Goal: Transaction & Acquisition: Purchase product/service

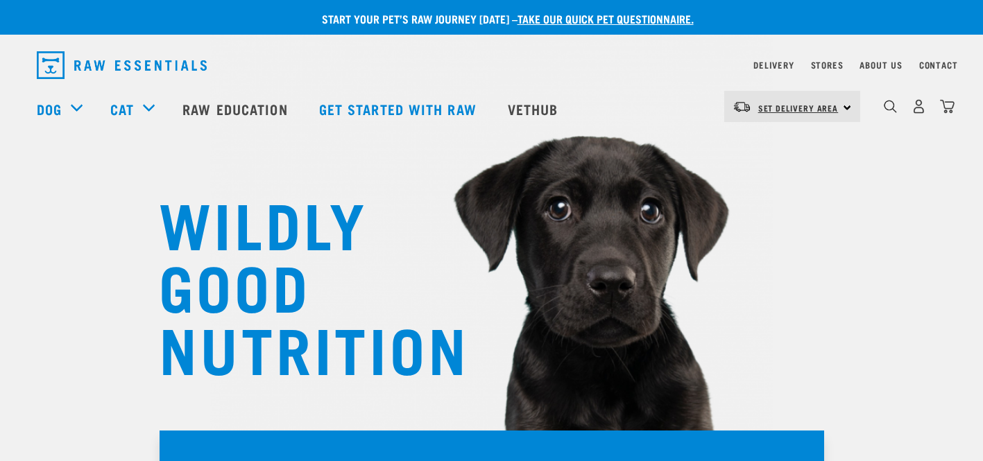
click at [817, 101] on link "Set Delivery Area" at bounding box center [798, 108] width 80 height 22
click at [784, 149] on link "[GEOGRAPHIC_DATA]" at bounding box center [790, 145] width 133 height 31
click at [775, 55] on nav "Delivery Stores About Us Contact" at bounding box center [492, 65] width 932 height 39
click at [776, 66] on link "Delivery" at bounding box center [773, 64] width 40 height 5
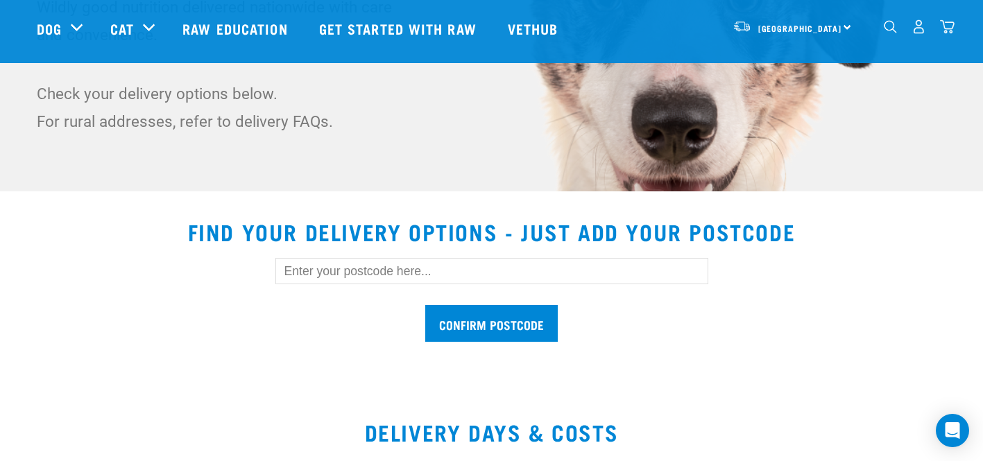
scroll to position [297, 0]
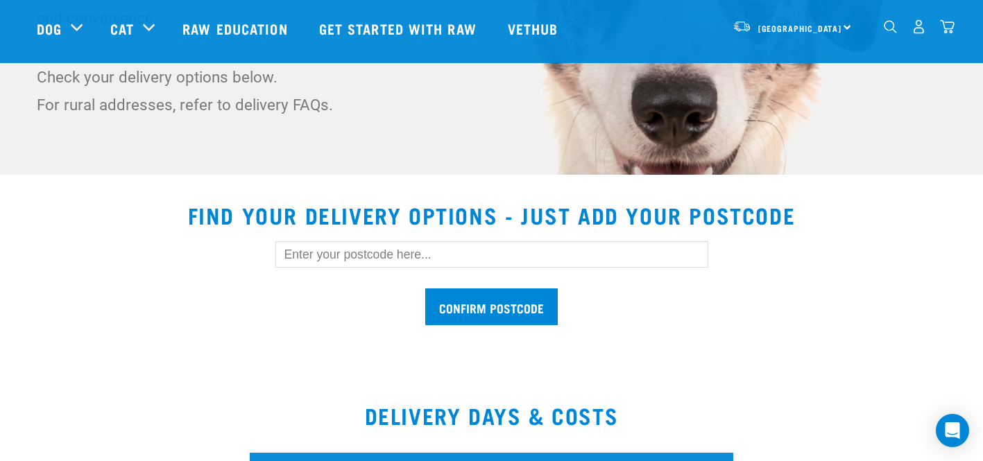
click at [509, 251] on input "text" at bounding box center [491, 254] width 433 height 26
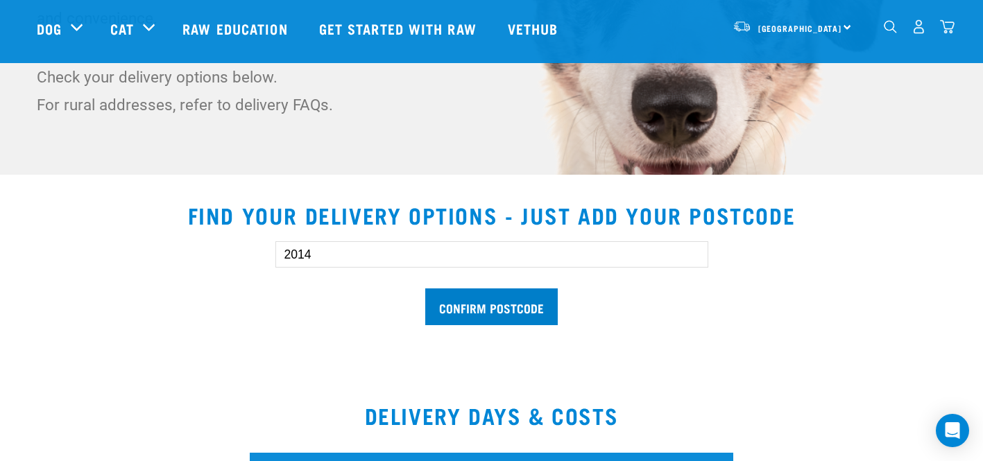
type input "2014"
click at [512, 311] on input "Confirm postcode" at bounding box center [491, 307] width 133 height 37
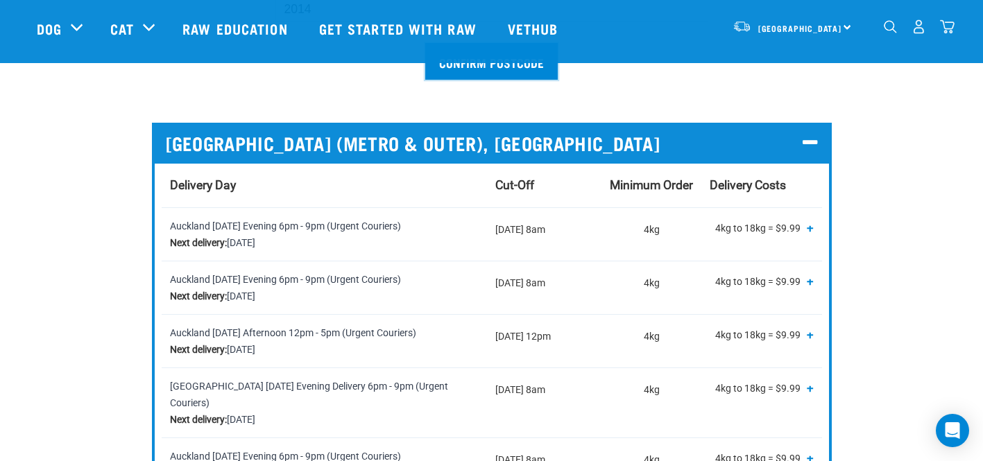
scroll to position [0, 0]
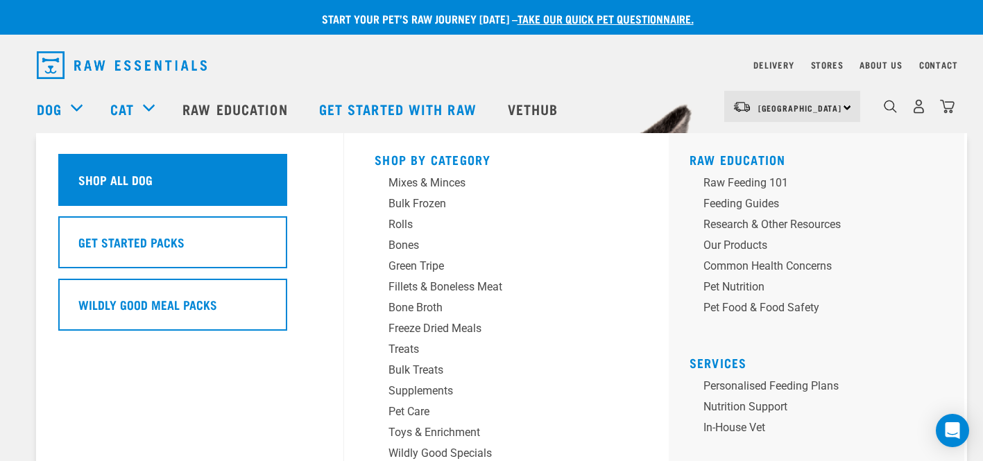
click at [114, 176] on h5 "Shop All Dog" at bounding box center [115, 180] width 74 height 18
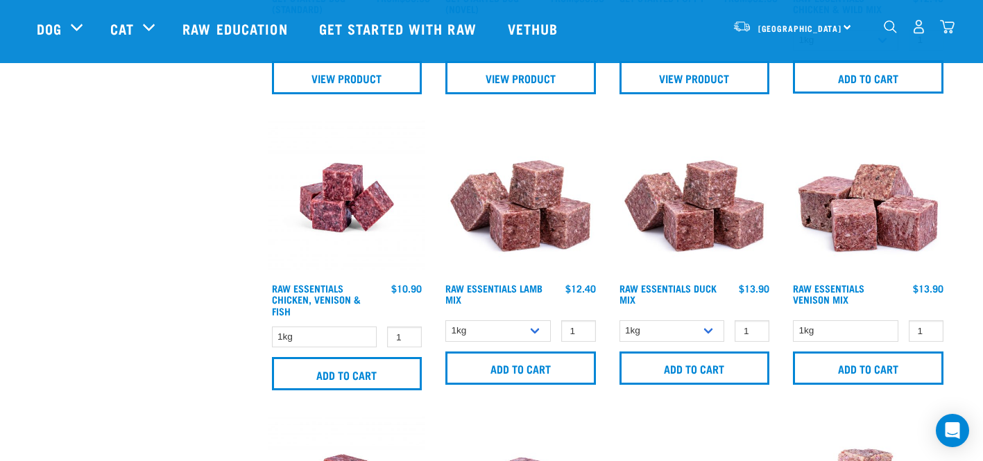
scroll to position [856, 0]
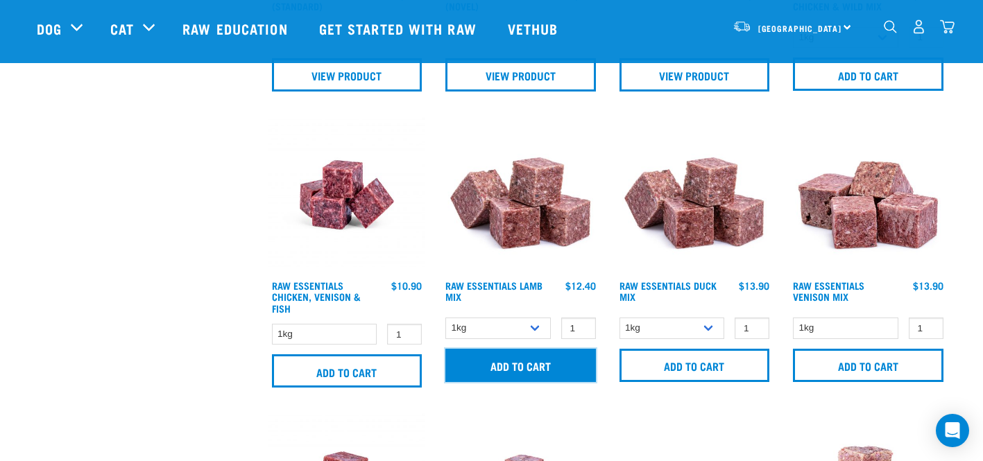
click at [517, 362] on input "Add to cart" at bounding box center [520, 365] width 151 height 33
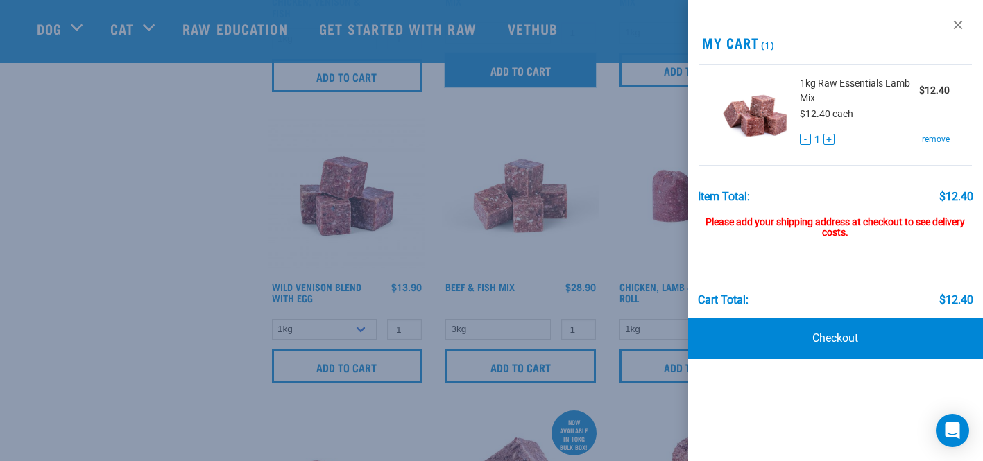
scroll to position [1186, 0]
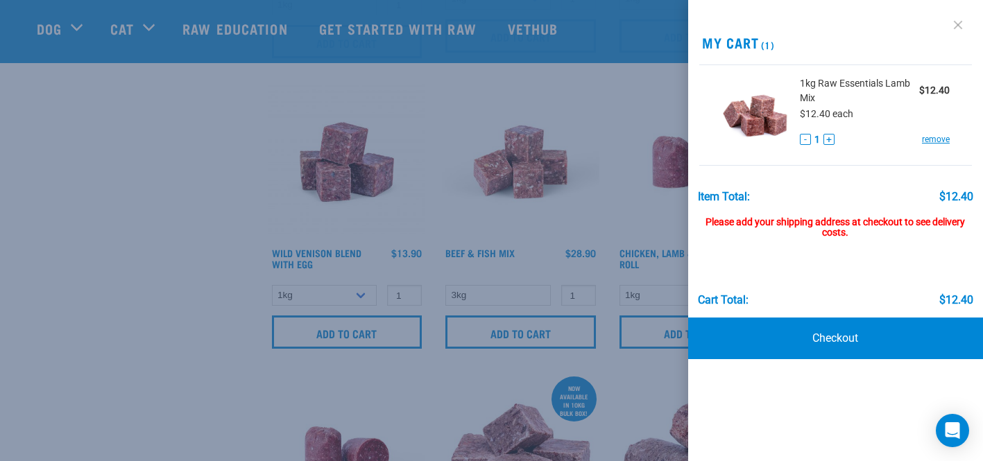
click at [956, 26] on link at bounding box center [958, 25] width 22 height 22
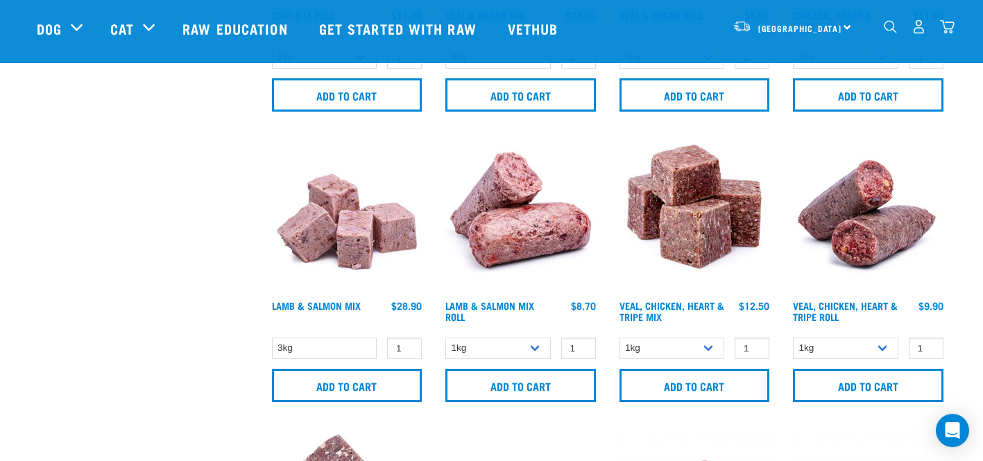
scroll to position [1743, 0]
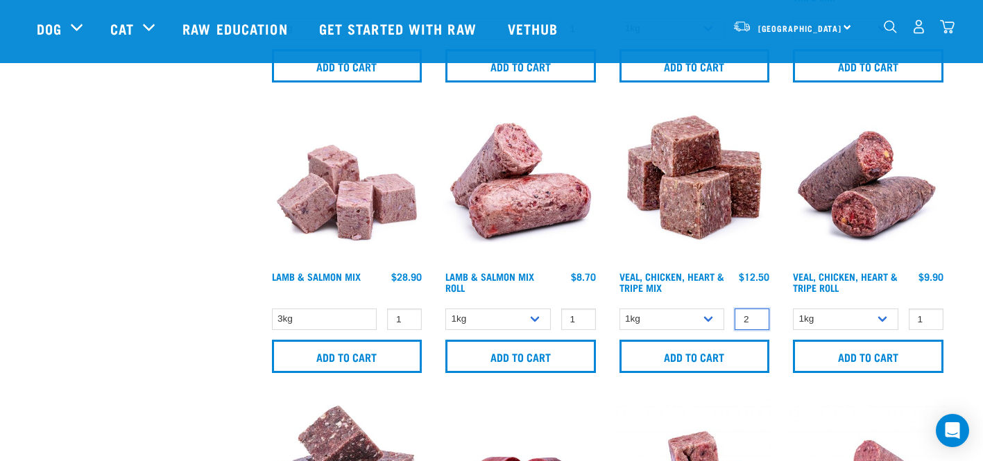
type input "2"
click at [755, 314] on input "2" at bounding box center [752, 320] width 35 height 22
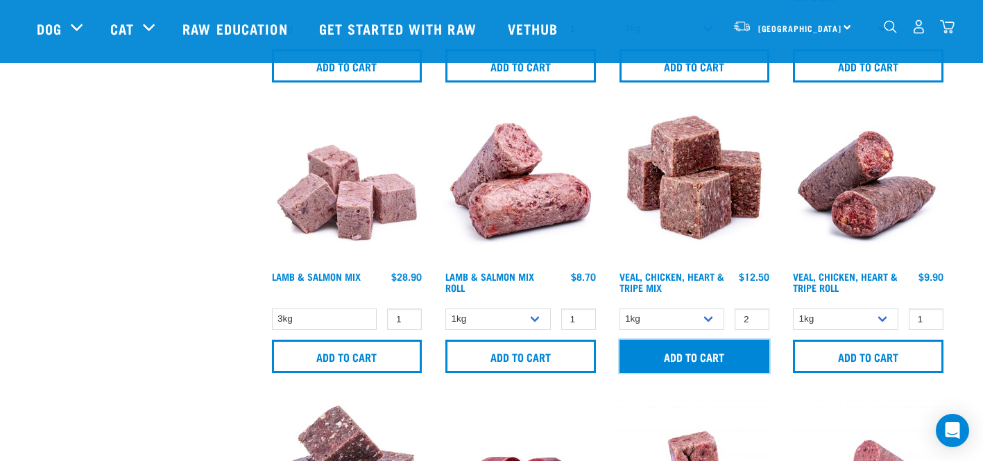
click at [706, 356] on input "Add to cart" at bounding box center [695, 356] width 151 height 33
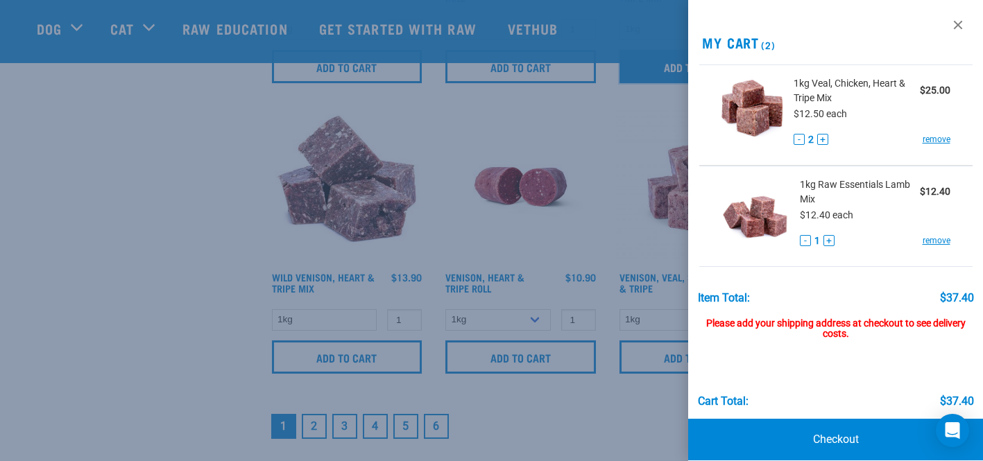
scroll to position [2033, 0]
click at [958, 28] on link at bounding box center [958, 25] width 22 height 22
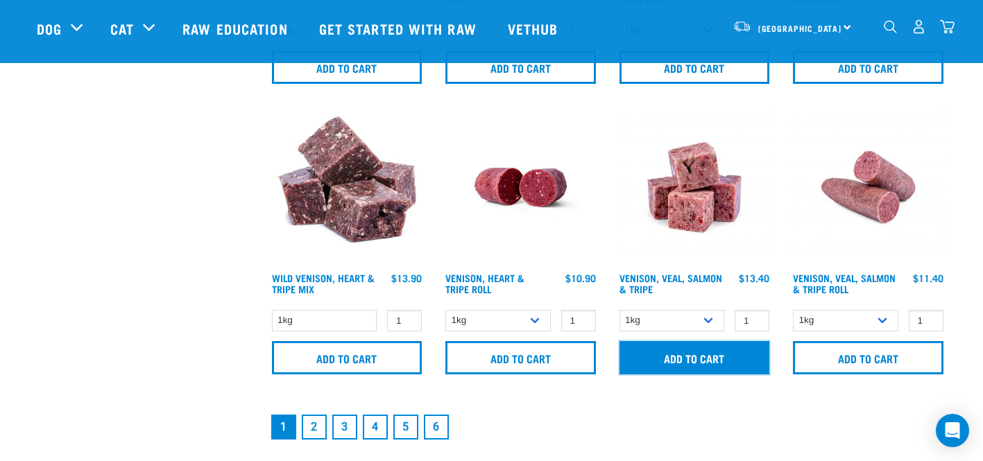
click at [677, 355] on input "Add to cart" at bounding box center [695, 357] width 151 height 33
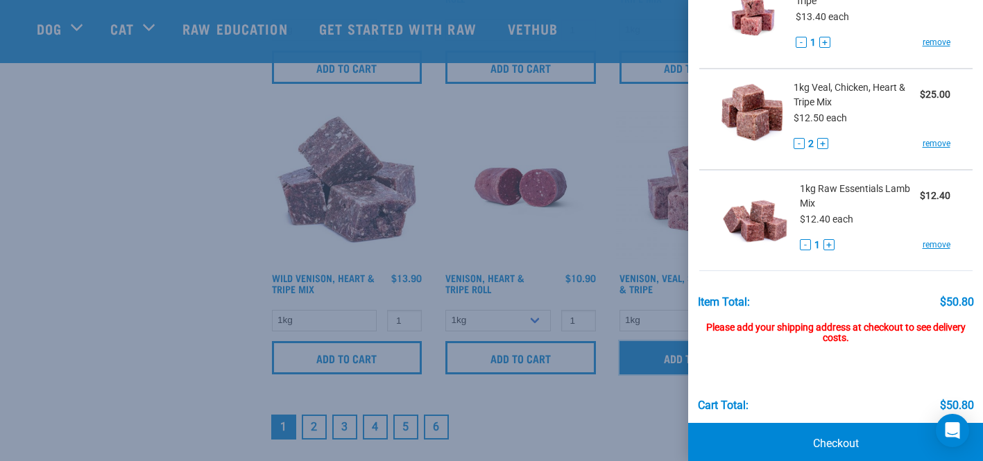
scroll to position [117, 0]
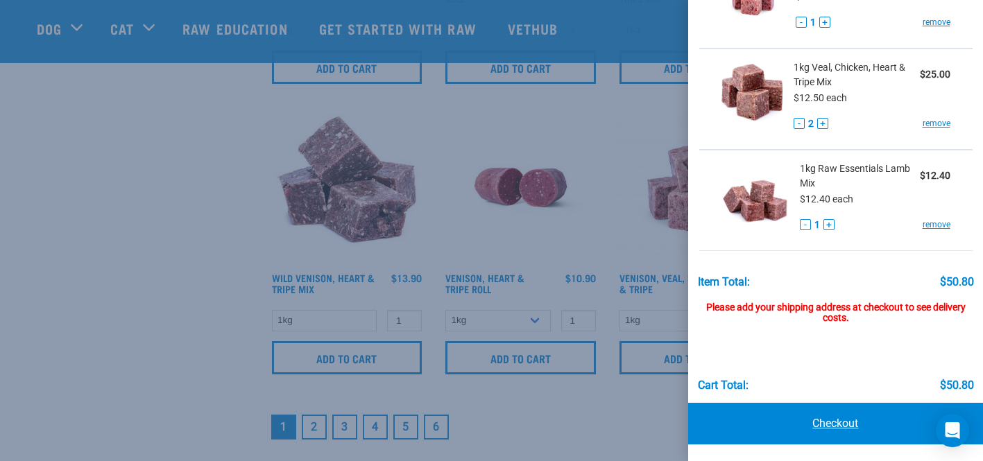
click at [831, 429] on link "Checkout" at bounding box center [835, 424] width 295 height 42
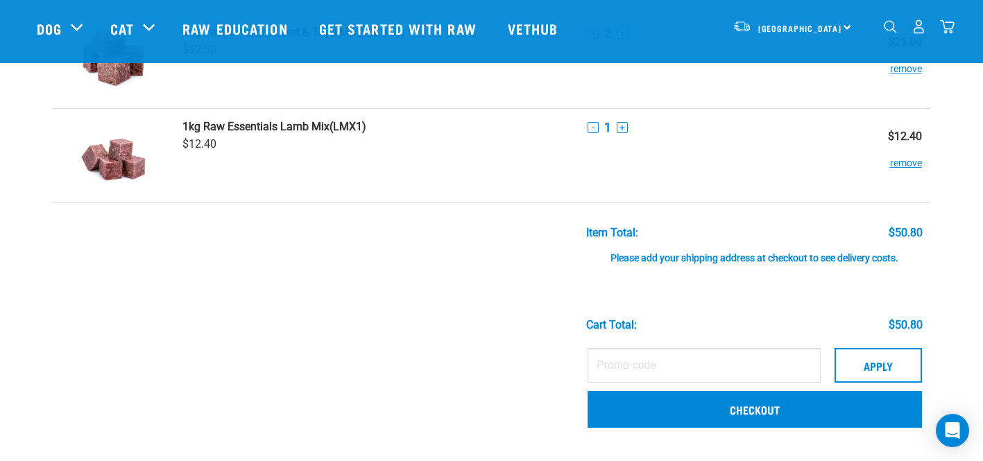
scroll to position [215, 0]
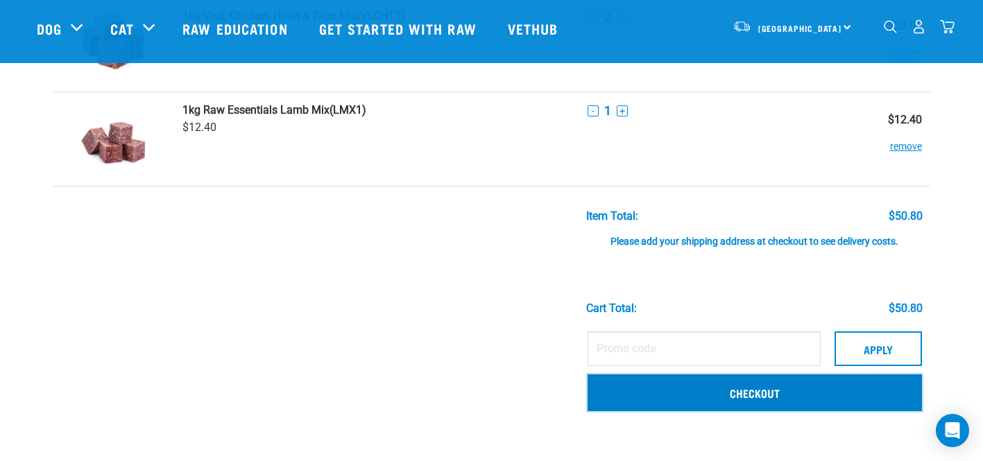
click at [745, 395] on link "Checkout" at bounding box center [755, 393] width 334 height 36
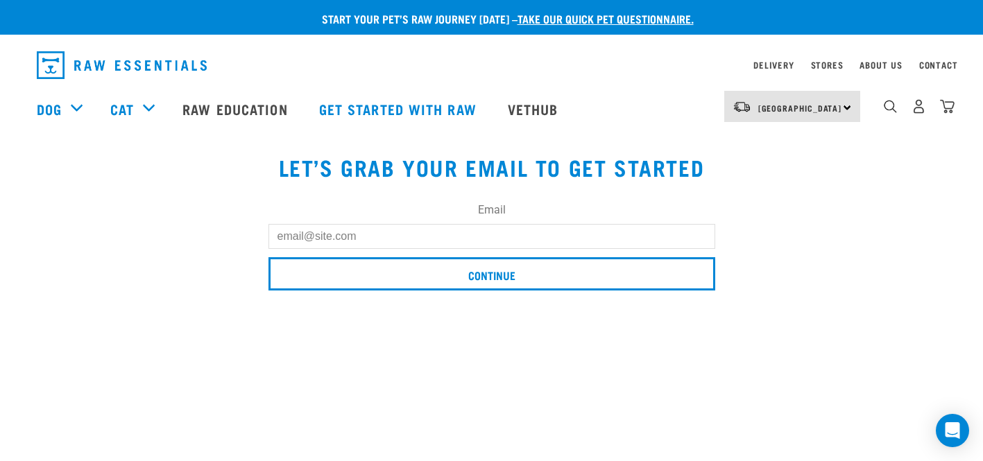
click at [434, 230] on input "Email" at bounding box center [491, 236] width 447 height 25
type input "[EMAIL_ADDRESS][PERSON_NAME][DOMAIN_NAME]"
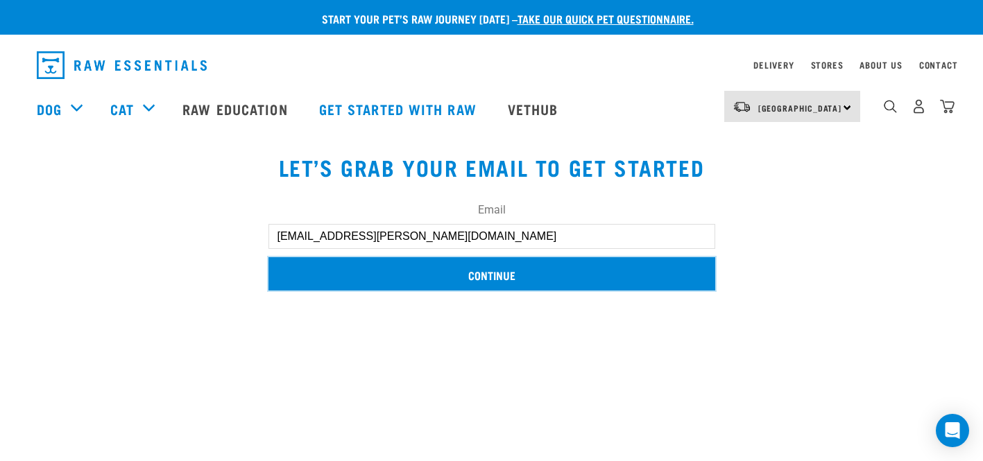
click at [461, 282] on input "Continue" at bounding box center [491, 273] width 447 height 33
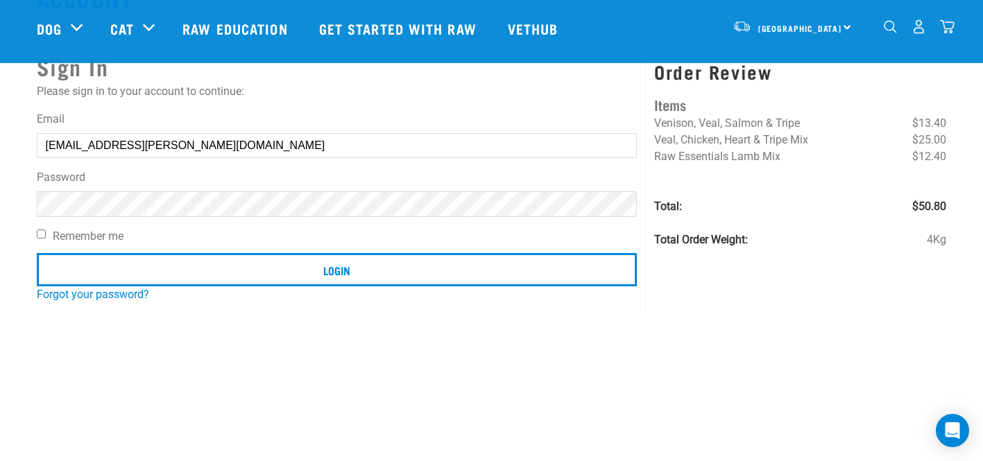
scroll to position [79, 0]
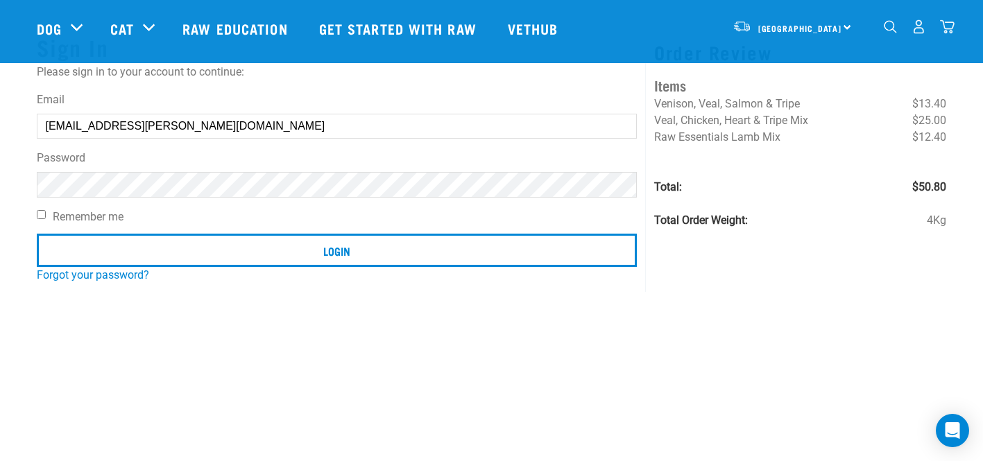
click at [37, 234] on input "Login" at bounding box center [337, 250] width 601 height 33
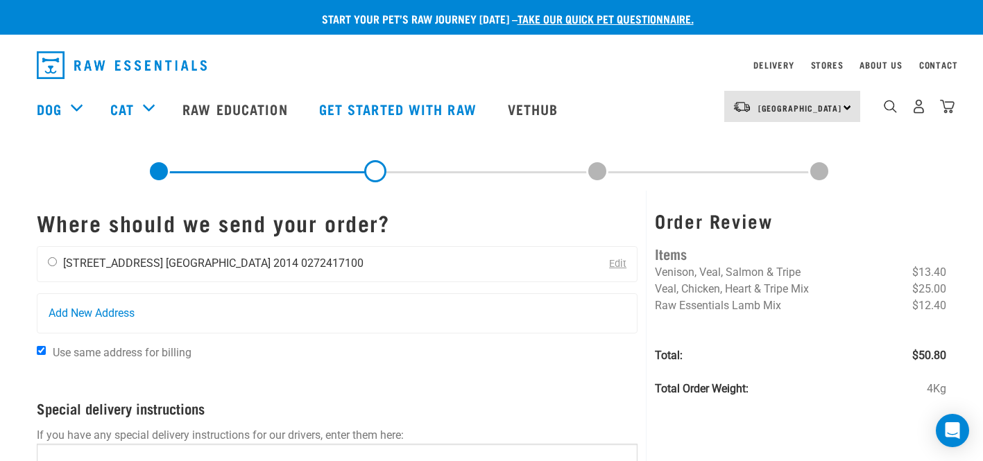
click at [51, 263] on input "radio" at bounding box center [52, 261] width 9 height 9
radio input "true"
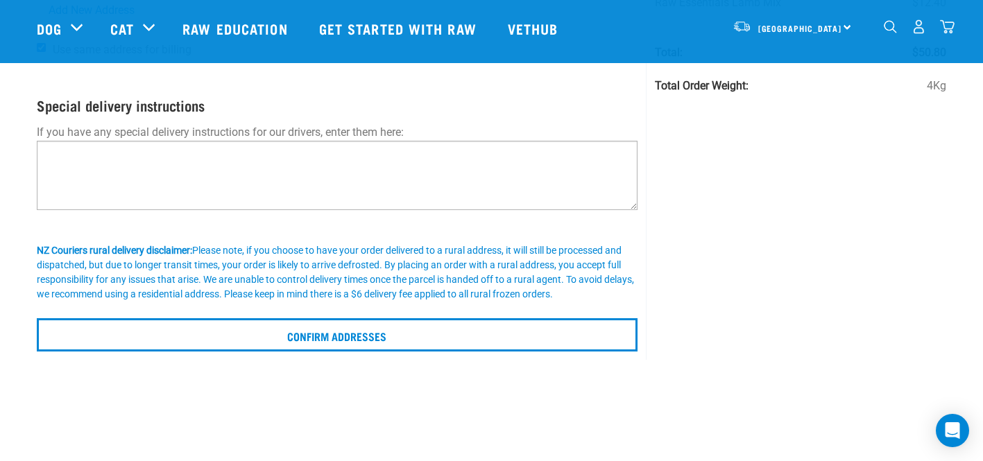
scroll to position [232, 0]
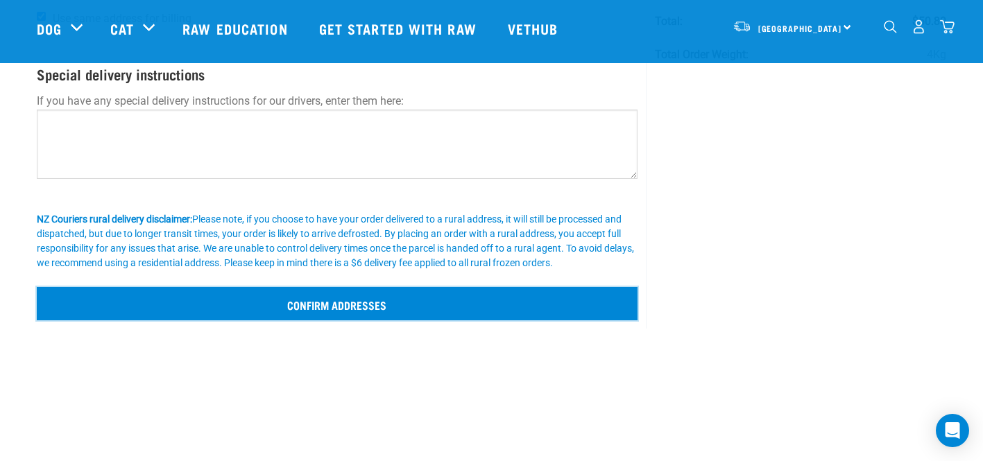
click at [362, 307] on input "Confirm addresses" at bounding box center [337, 303] width 601 height 33
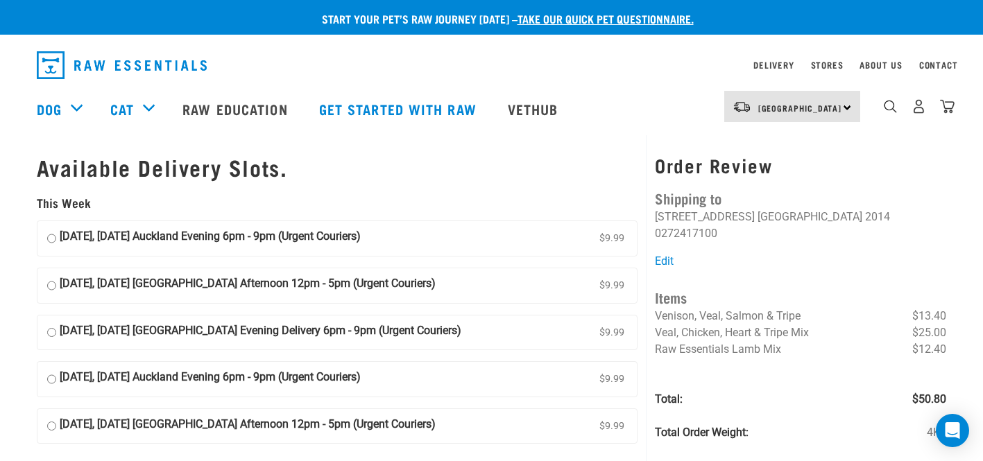
click at [51, 239] on input "[DATE], [DATE] Auckland Evening 6pm - 9pm (Urgent Couriers) $9.99" at bounding box center [51, 238] width 9 height 21
radio input "true"
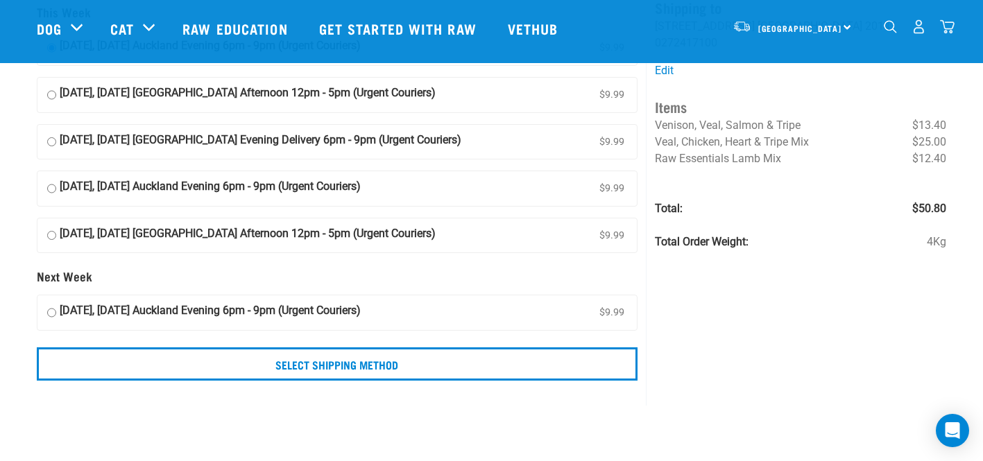
scroll to position [92, 0]
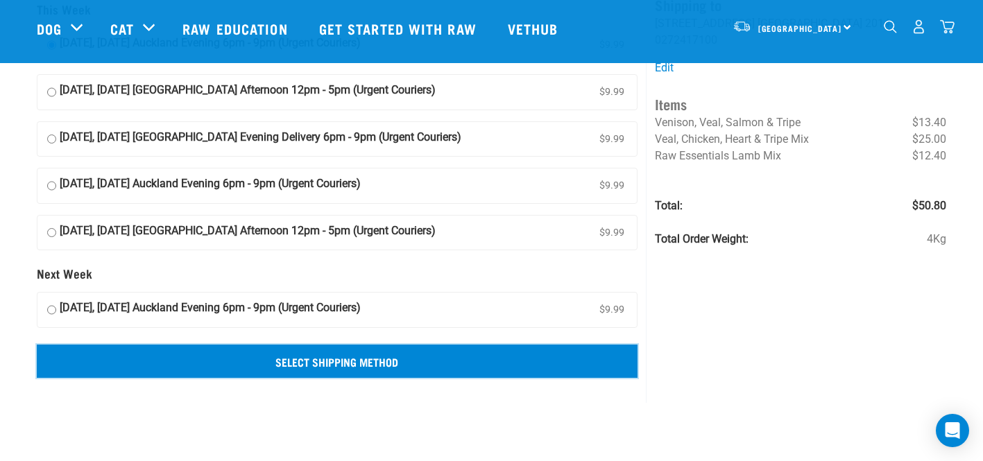
click at [316, 364] on input "Select Shipping Method" at bounding box center [337, 361] width 601 height 33
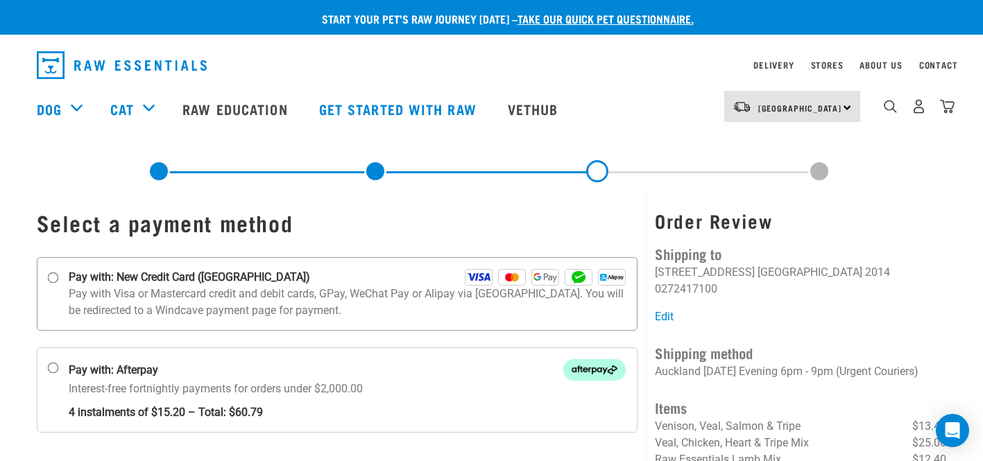
click at [54, 278] on input "Pay with: New Credit Card (Windcave)" at bounding box center [52, 278] width 11 height 11
radio input "true"
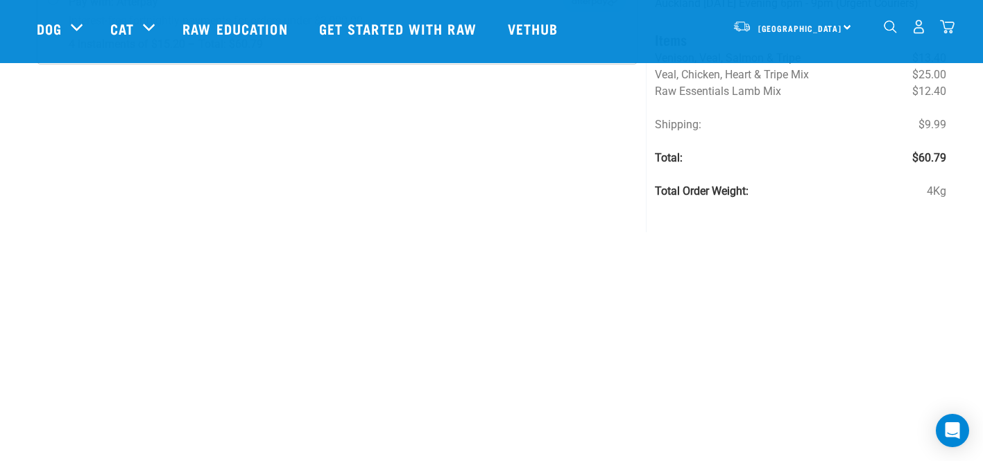
scroll to position [268, 0]
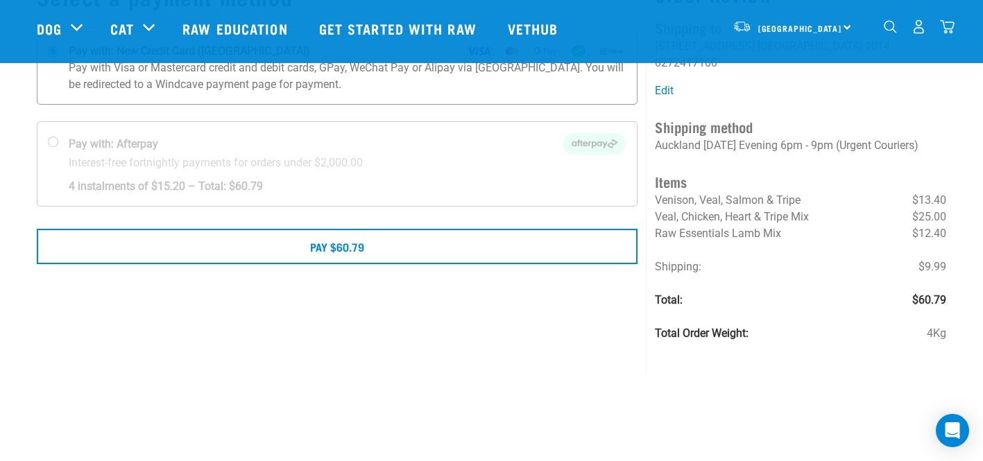
scroll to position [125, 0]
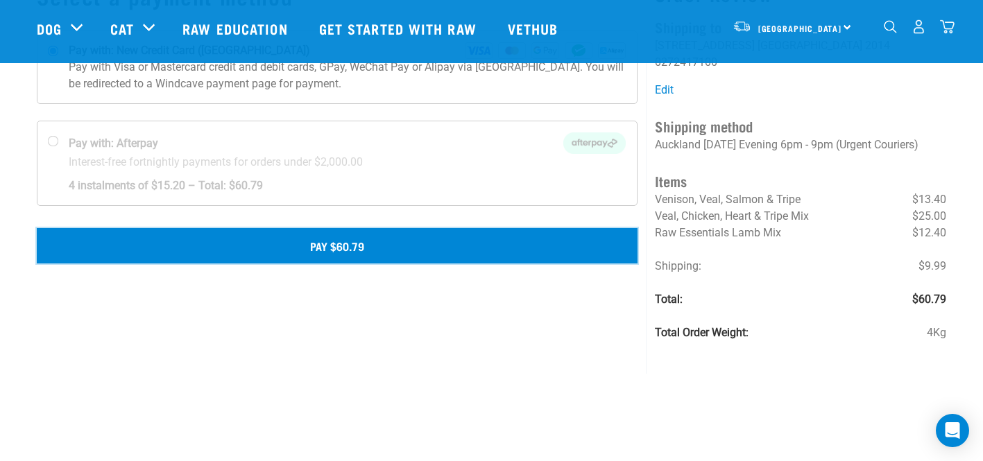
click at [357, 253] on button "Pay $60.79" at bounding box center [337, 245] width 601 height 35
